Goal: Transaction & Acquisition: Purchase product/service

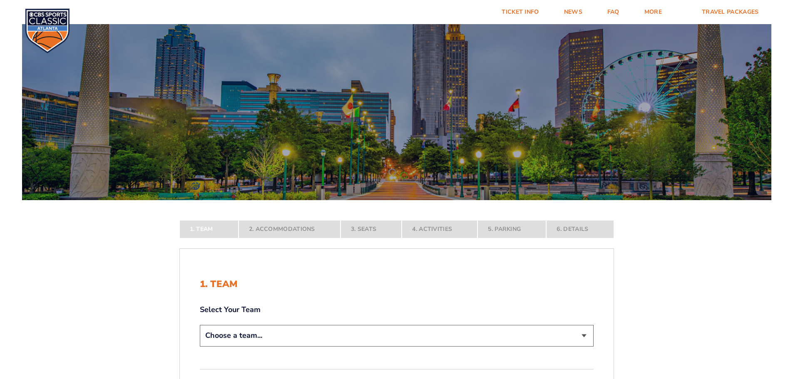
click at [279, 338] on select "Choose a team... [US_STATE] Wildcats [US_STATE] State Buckeyes [US_STATE] Tar H…" at bounding box center [397, 335] width 394 height 21
select select "20108"
click at [200, 346] on select "Choose a team... [US_STATE] Wildcats [US_STATE] State Buckeyes [US_STATE] Tar H…" at bounding box center [397, 335] width 394 height 21
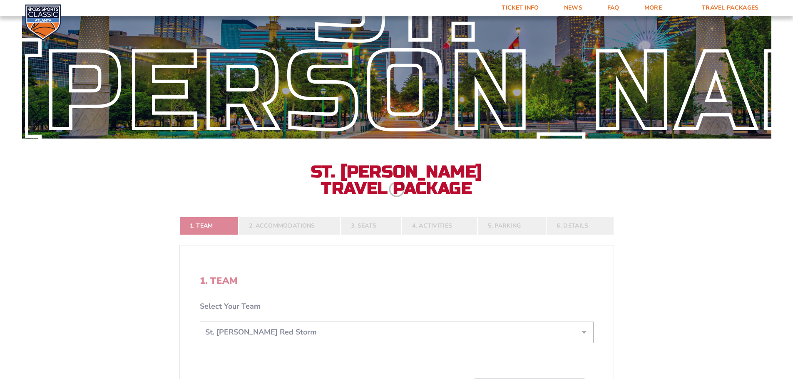
scroll to position [83, 0]
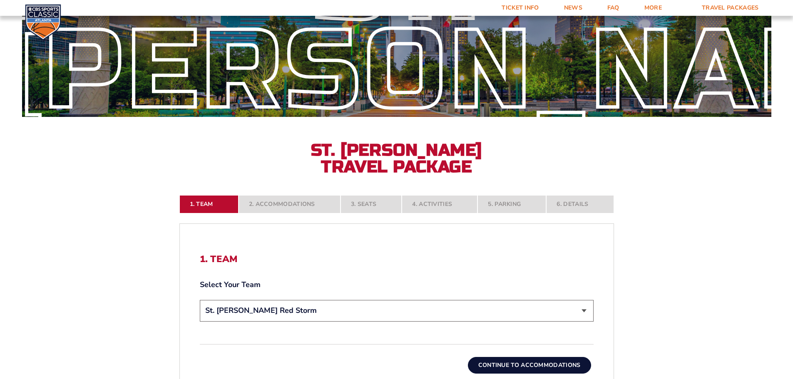
click at [481, 362] on button "Continue To Accommodations" at bounding box center [529, 365] width 123 height 17
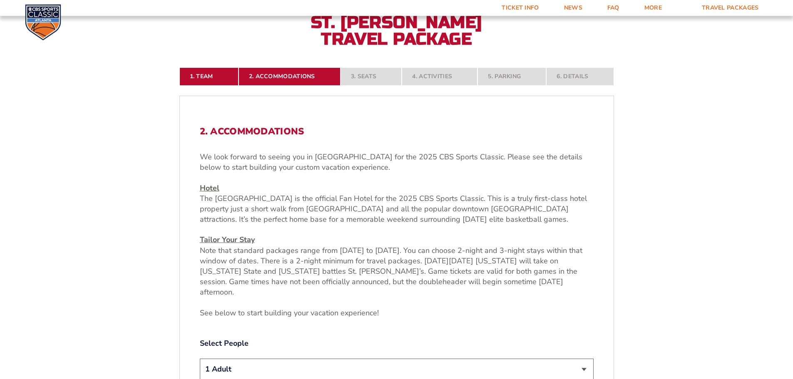
scroll to position [263, 0]
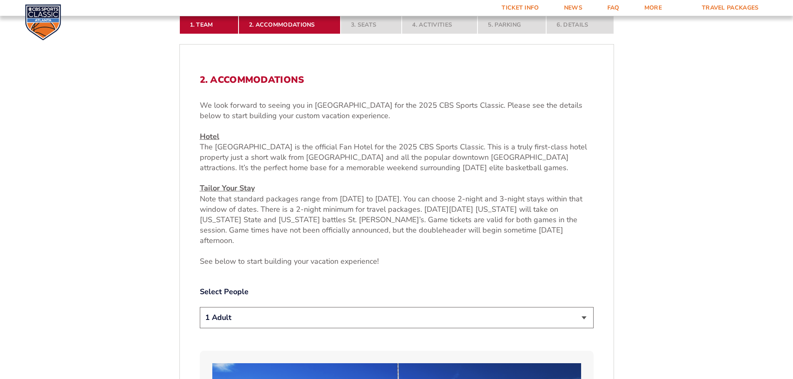
click at [589, 313] on select "1 Adult 2 Adults 3 Adults 4 Adults 2 Adults + 1 Child 2 Adults + 2 Children 2 A…" at bounding box center [397, 317] width 394 height 21
select select "2 Adults"
click at [200, 307] on select "1 Adult 2 Adults 3 Adults 4 Adults 2 Adults + 1 Child 2 Adults + 2 Children 2 A…" at bounding box center [397, 317] width 394 height 21
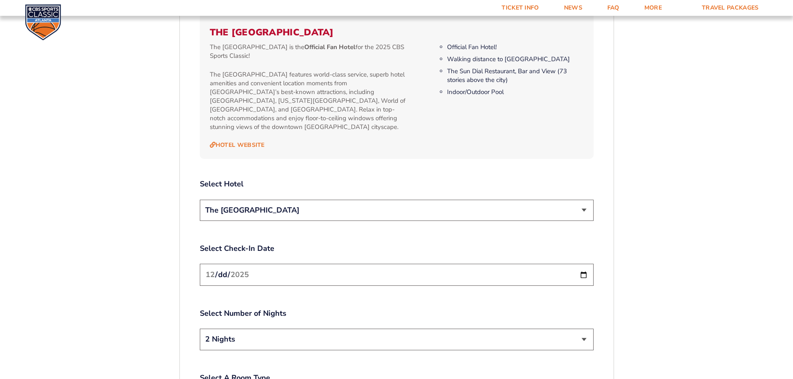
scroll to position [929, 0]
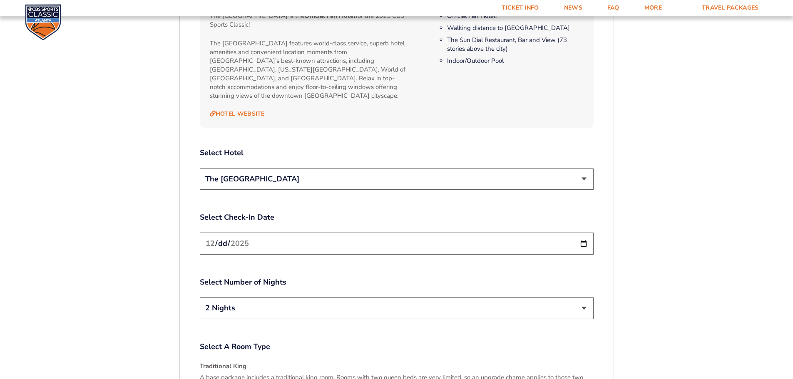
click at [574, 298] on select "2 Nights 3 Nights" at bounding box center [397, 308] width 394 height 21
select select "3 Nights"
click at [200, 298] on select "2 Nights 3 Nights" at bounding box center [397, 308] width 394 height 21
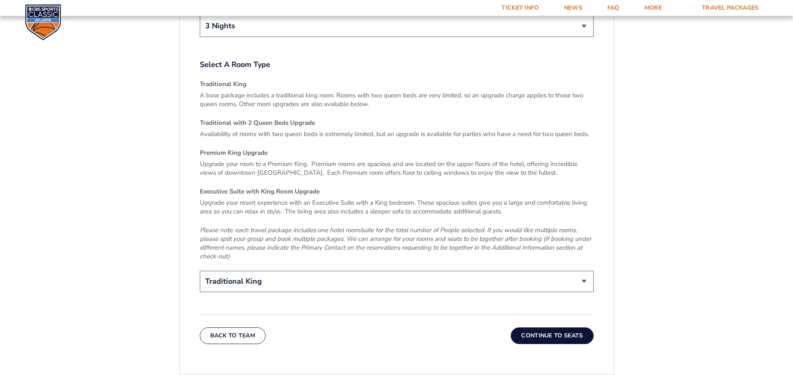
scroll to position [1220, 0]
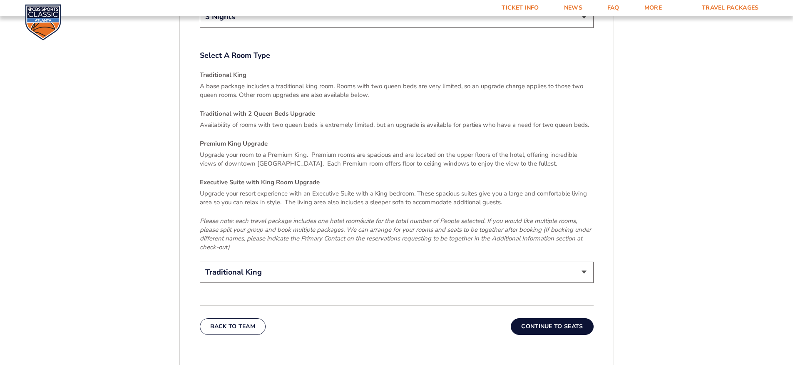
click at [522, 318] on button "Continue To Seats" at bounding box center [552, 326] width 82 height 17
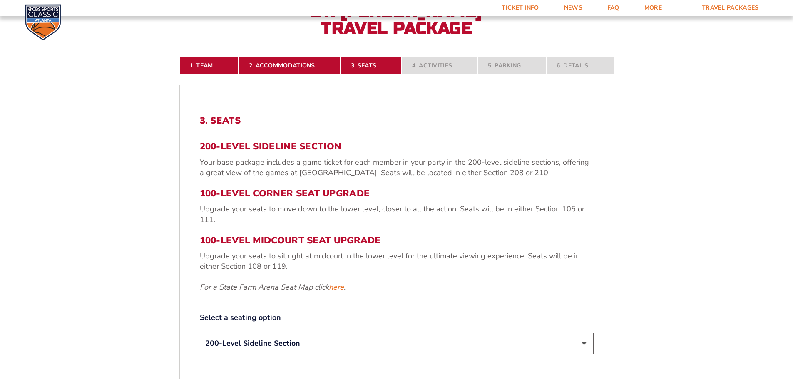
scroll to position [263, 0]
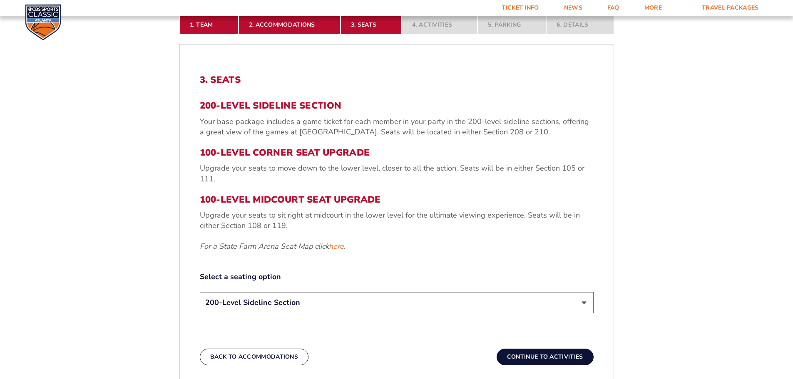
click at [564, 357] on button "Continue To Activities" at bounding box center [545, 357] width 97 height 17
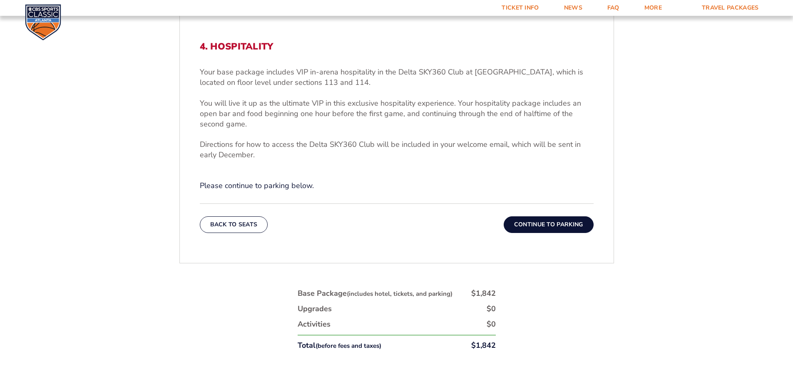
scroll to position [304, 0]
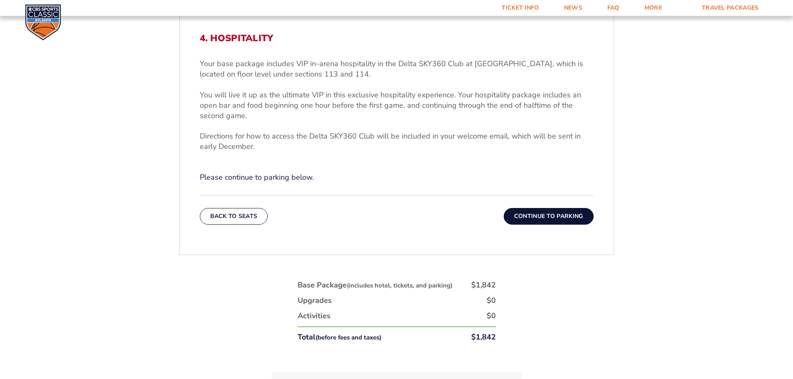
click at [541, 220] on button "Continue To Parking" at bounding box center [549, 216] width 90 height 17
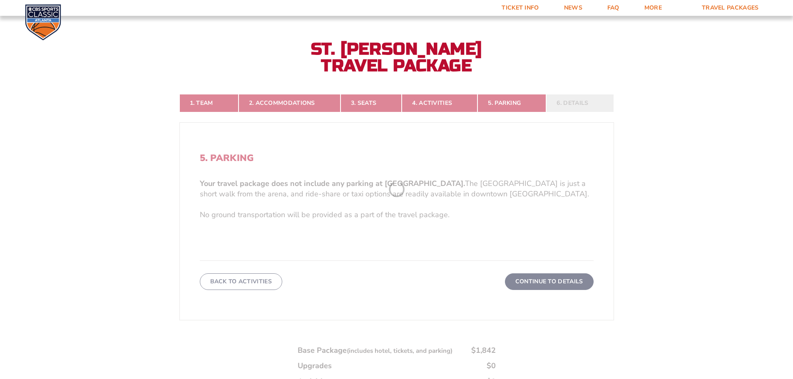
scroll to position [179, 0]
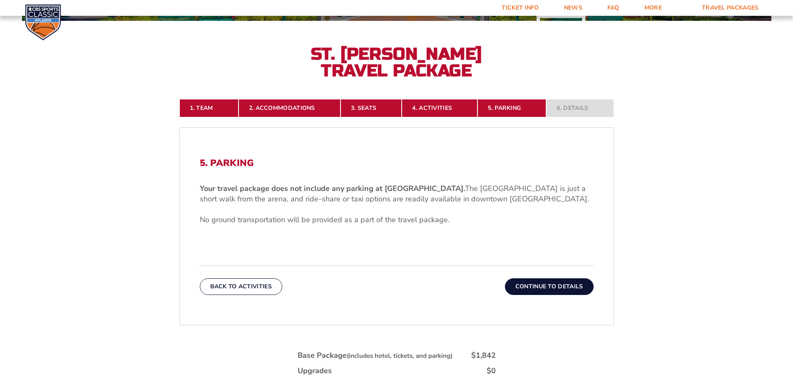
click at [546, 282] on button "Continue To Details" at bounding box center [549, 286] width 89 height 17
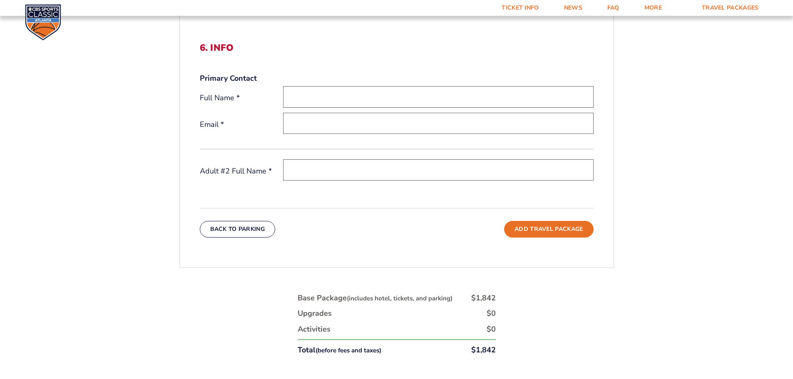
scroll to position [304, 0]
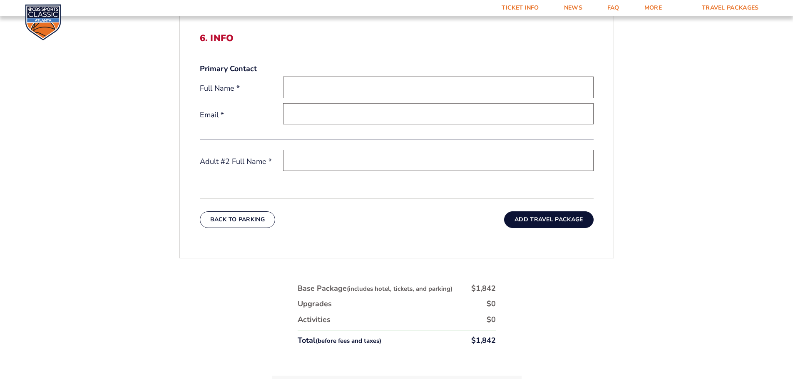
click at [564, 222] on button "Add Travel Package" at bounding box center [548, 219] width 89 height 17
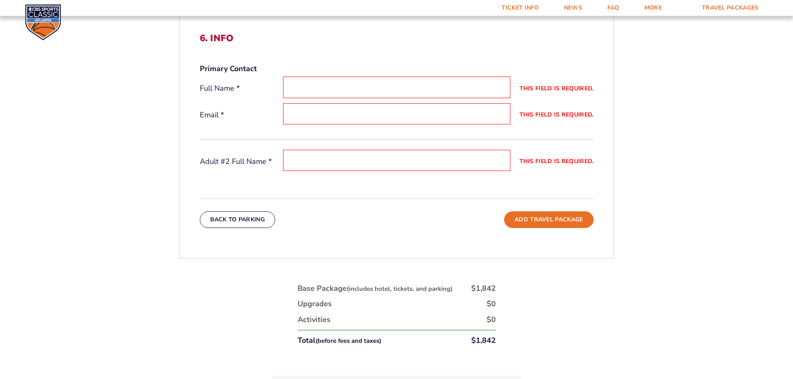
click at [418, 241] on div "6. Info Primary Contact Full Name * This field is required. Email * This field …" at bounding box center [397, 130] width 434 height 235
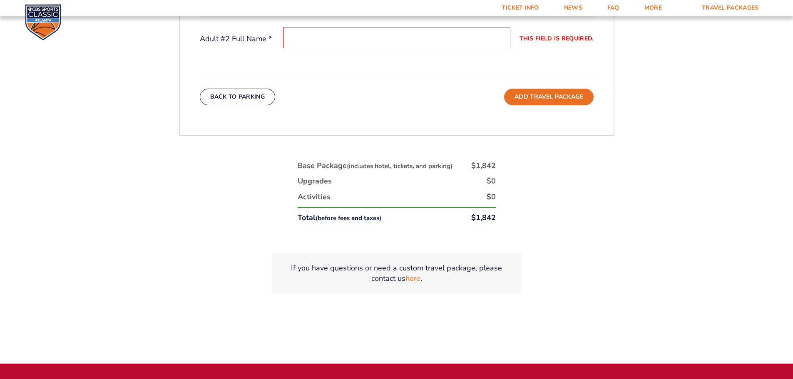
scroll to position [429, 0]
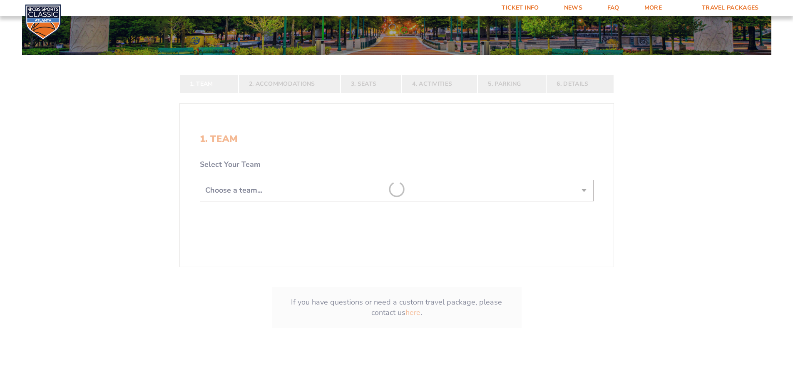
scroll to position [166, 0]
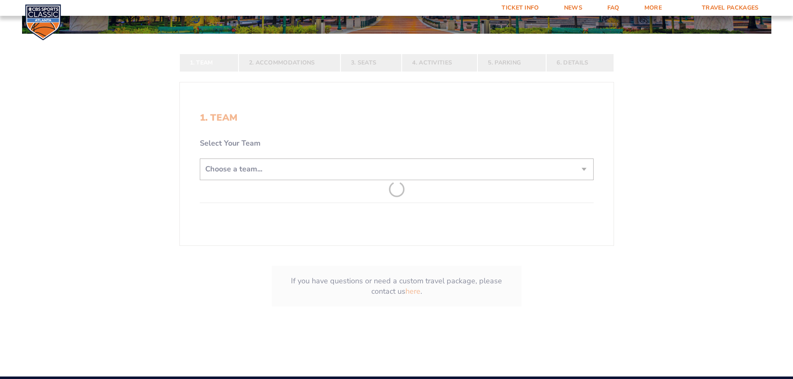
click at [296, 169] on form "[US_STATE] [US_STATE] Travel Package [US_STATE][GEOGRAPHIC_DATA] [US_STATE] Sta…" at bounding box center [396, 90] width 793 height 513
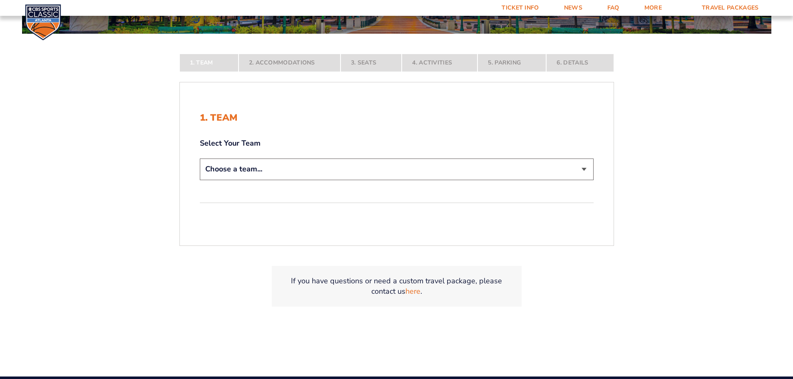
click at [587, 168] on select "Choose a team... [US_STATE] Wildcats [US_STATE] State Buckeyes [US_STATE] Tar H…" at bounding box center [397, 169] width 394 height 21
select select "20108"
click at [200, 180] on select "Choose a team... [US_STATE] Wildcats [US_STATE] State Buckeyes [US_STATE] Tar H…" at bounding box center [397, 169] width 394 height 21
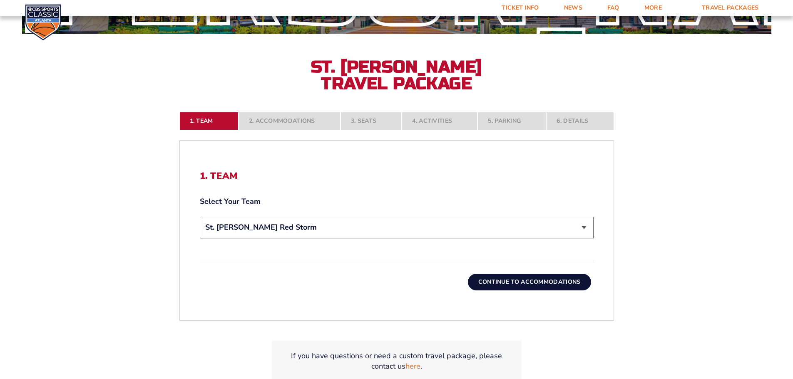
click at [534, 284] on button "Continue To Accommodations" at bounding box center [529, 282] width 123 height 17
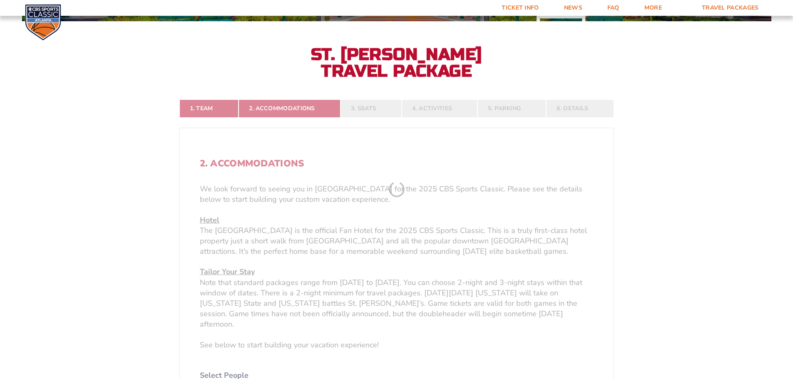
scroll to position [179, 0]
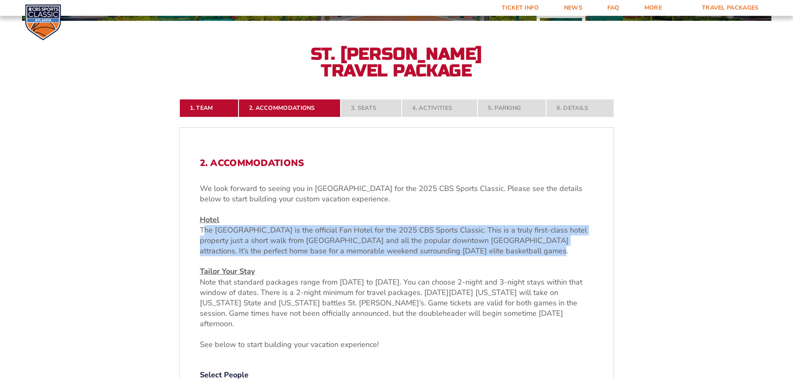
drag, startPoint x: 200, startPoint y: 231, endPoint x: 595, endPoint y: 256, distance: 395.4
copy p "The [GEOGRAPHIC_DATA] is the official Fan Hotel for the 2025 CBS Sports Classic…"
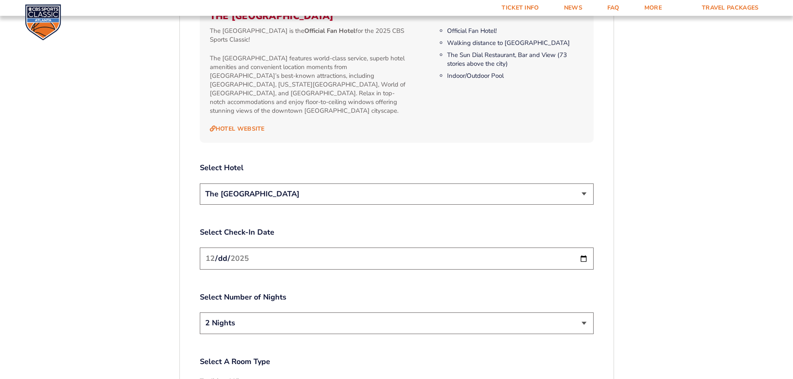
scroll to position [929, 0]
